Goal: Find specific page/section: Locate a particular part of the current website

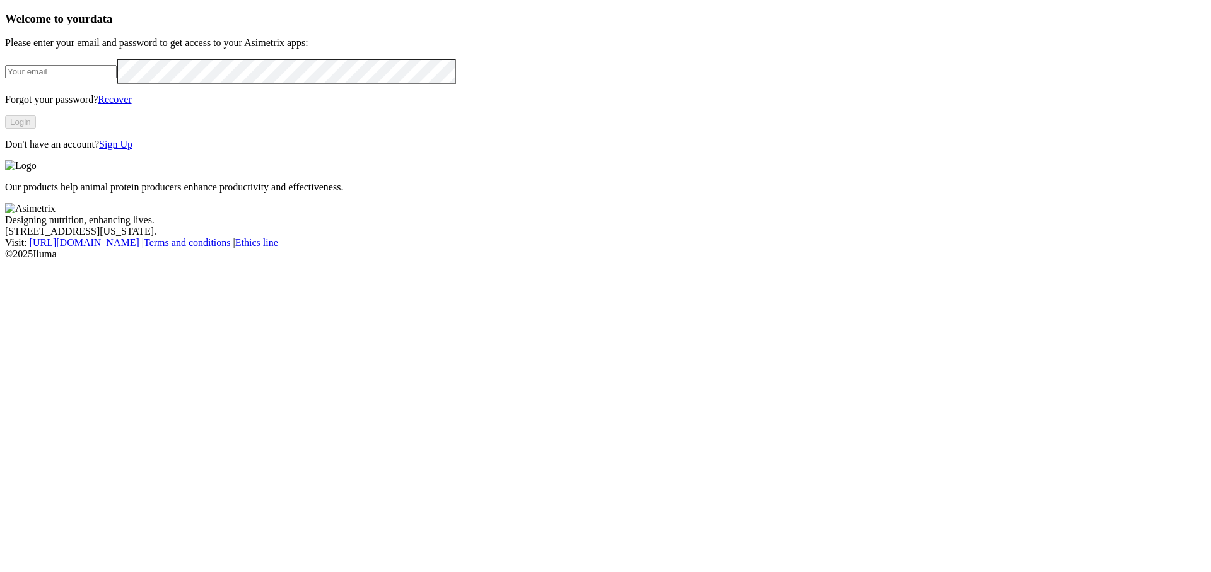
type input "[PERSON_NAME][EMAIL_ADDRESS][DOMAIN_NAME]"
click at [36, 129] on button "Login" at bounding box center [20, 121] width 31 height 13
